Goal: Task Accomplishment & Management: Use online tool/utility

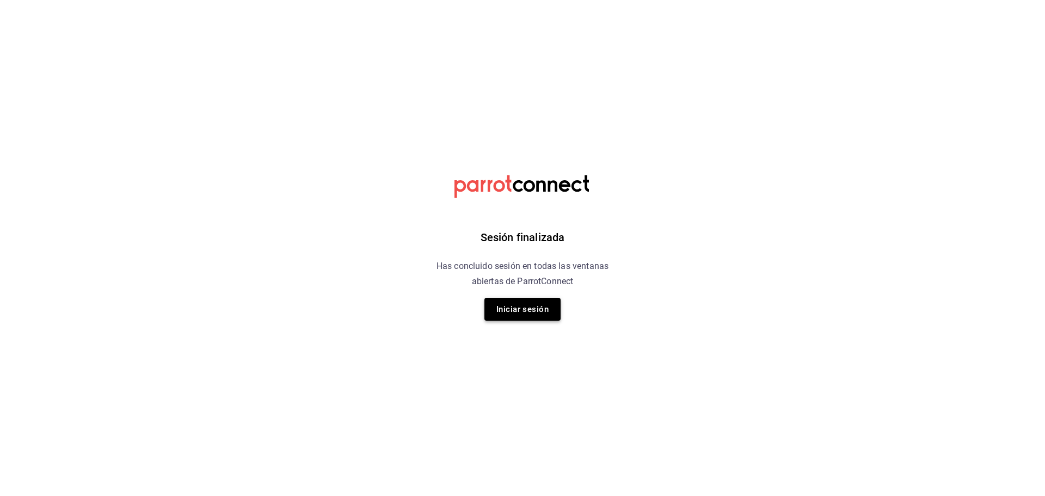
click at [520, 311] on button "Iniciar sesión" at bounding box center [523, 309] width 76 height 23
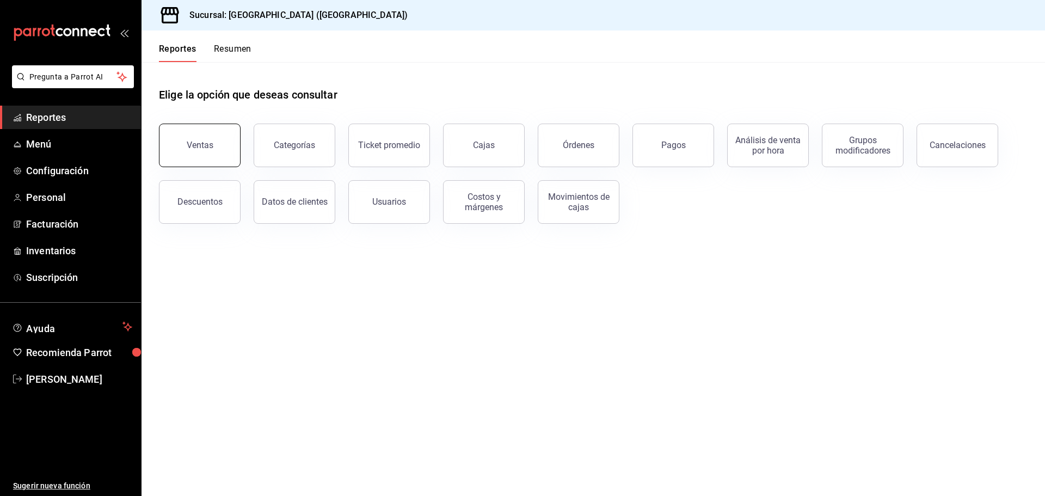
click at [177, 140] on button "Ventas" at bounding box center [200, 146] width 82 height 44
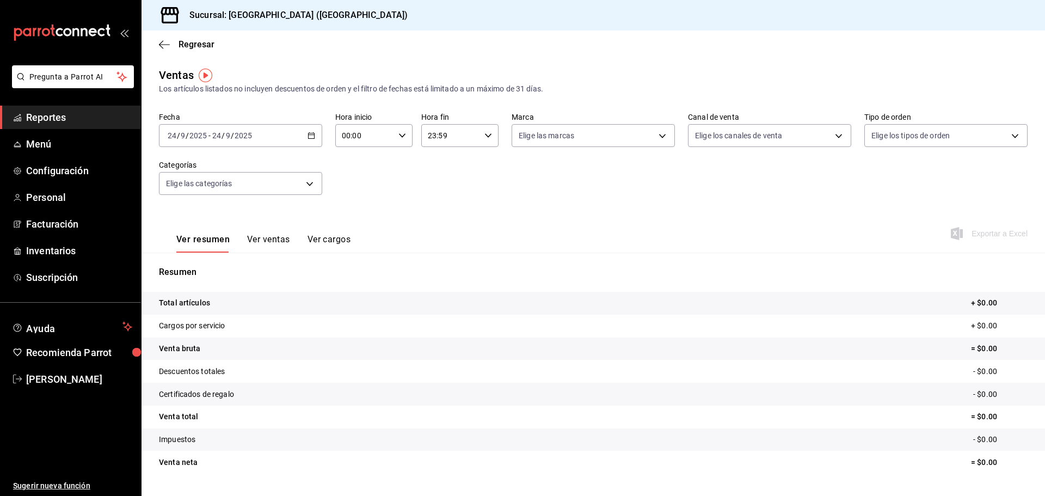
click at [313, 131] on div "[DATE] [DATE] - [DATE] [DATE]" at bounding box center [240, 135] width 163 height 23
click at [199, 197] on span "Ayer" at bounding box center [210, 192] width 84 height 11
click at [975, 234] on span "Exportar a Excel" at bounding box center [990, 233] width 75 height 13
click at [28, 297] on div "Pregunta a Parrot AI Reportes Menú Configuración Personal Facturación Inventari…" at bounding box center [70, 280] width 141 height 431
